Goal: Find specific page/section: Find specific page/section

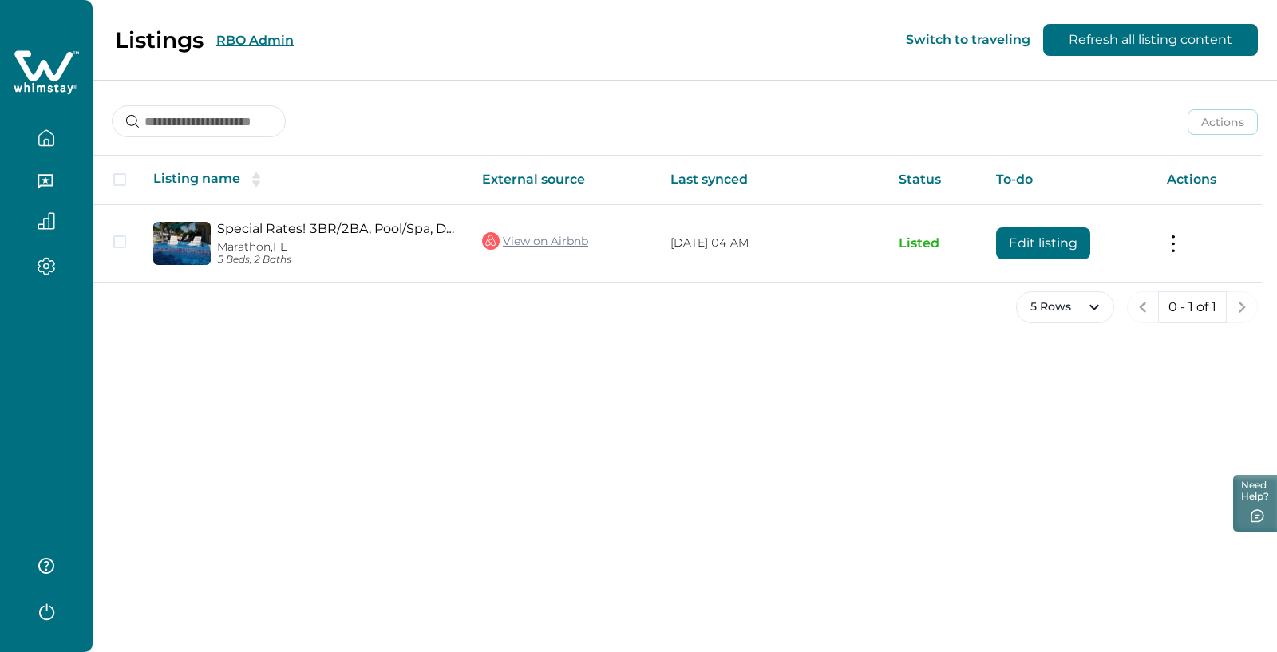
click at [240, 35] on button "RBO Admin" at bounding box center [254, 40] width 77 height 15
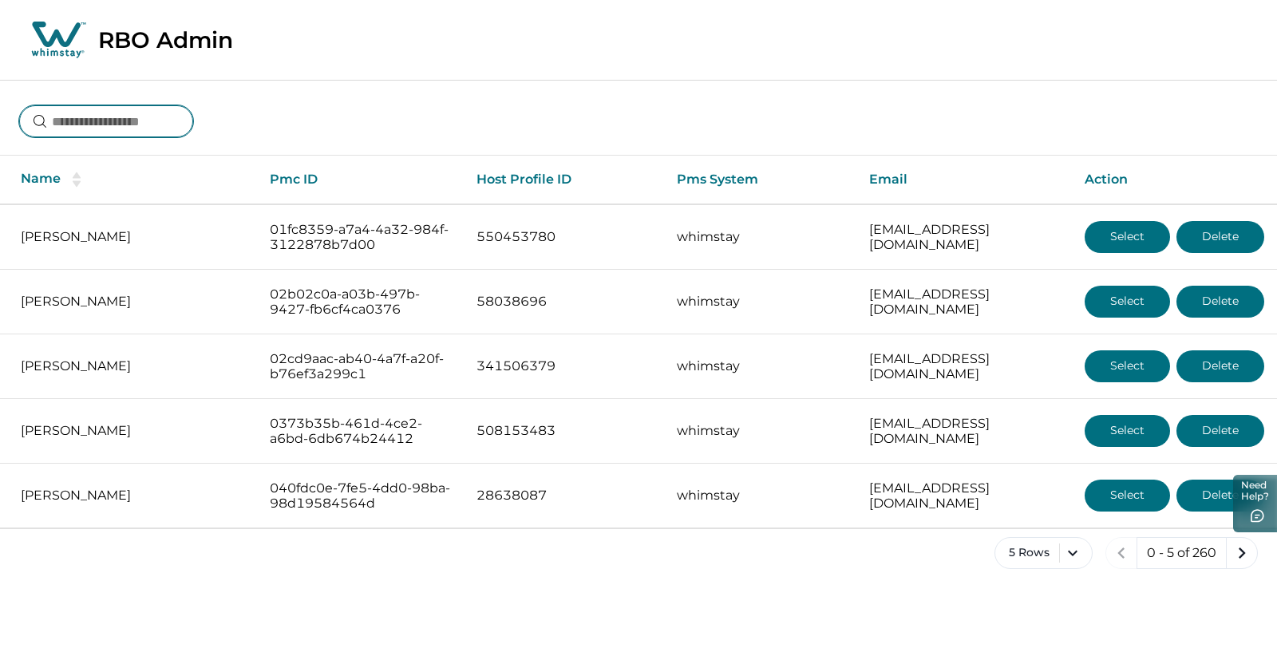
click at [146, 117] on input at bounding box center [106, 121] width 174 height 32
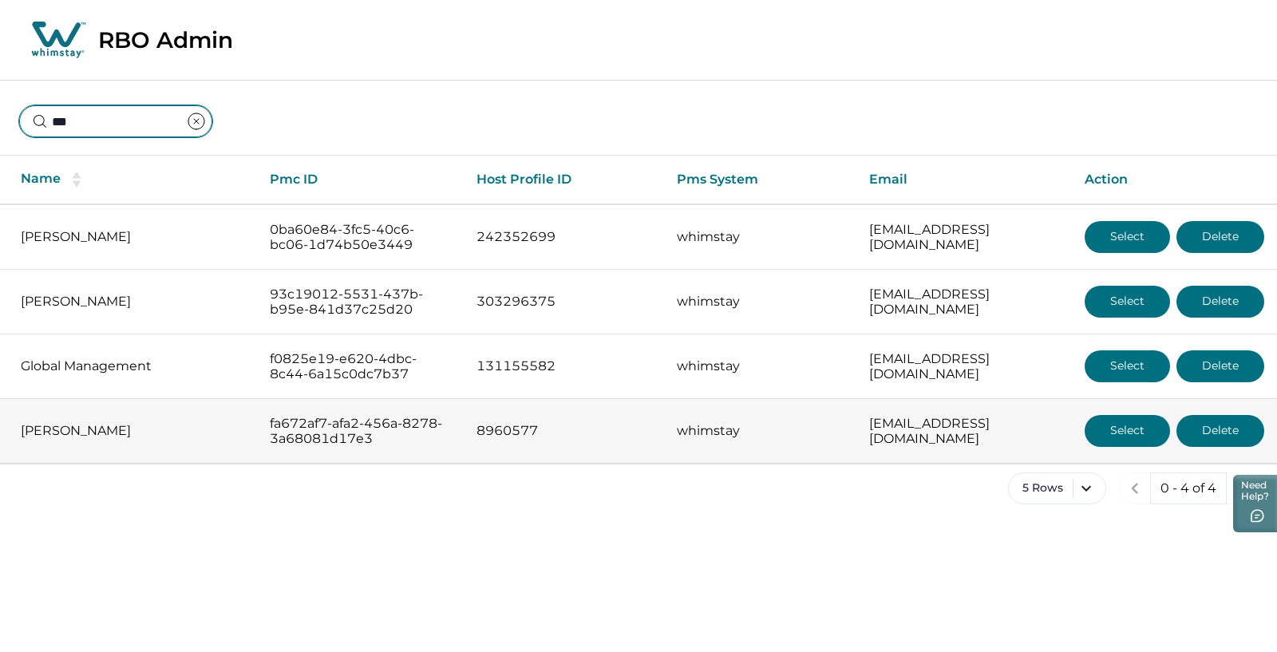
type input "**"
click at [164, 437] on p "[PERSON_NAME]" at bounding box center [132, 431] width 223 height 16
click at [1124, 429] on button "Select" at bounding box center [1127, 431] width 85 height 32
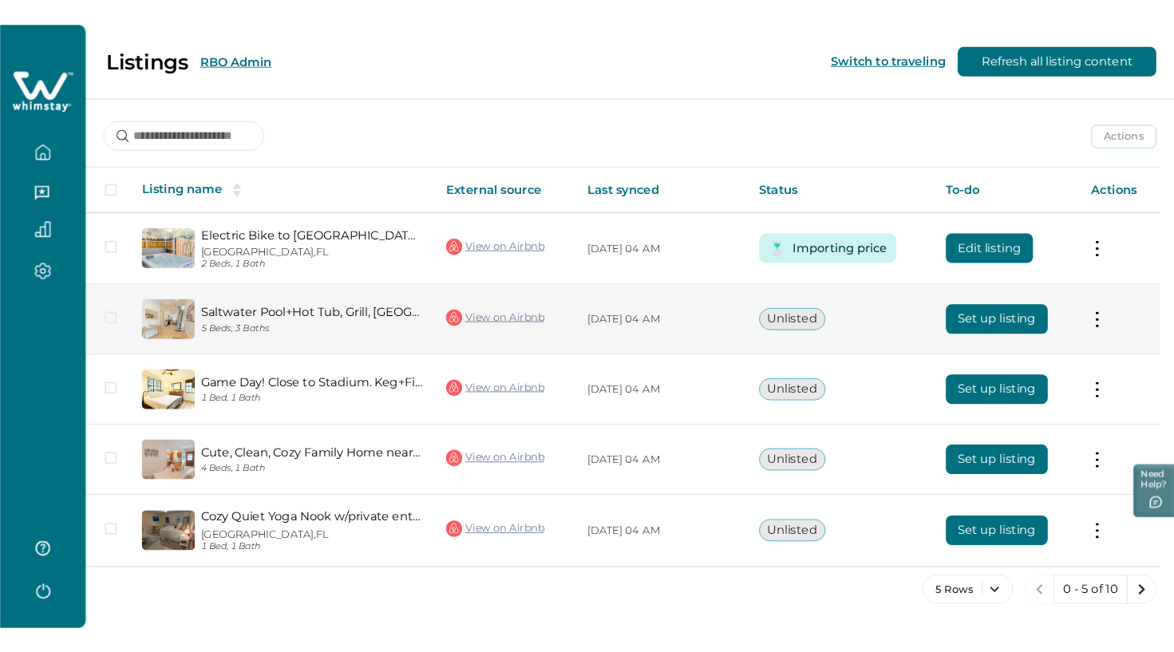
scroll to position [207, 0]
